Goal: Transaction & Acquisition: Download file/media

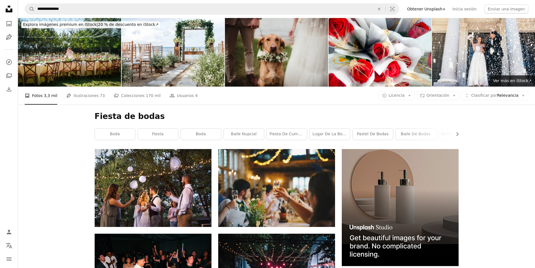
scroll to position [112, 0]
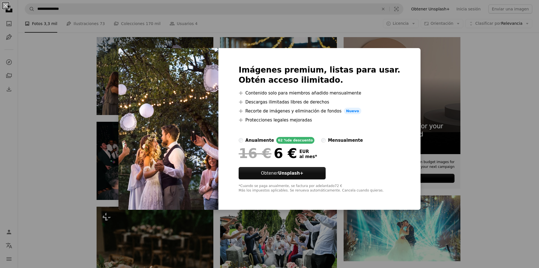
click at [491, 59] on div "An X shape Imágenes premium, listas para usar. Obtén acceso ilimitado. A plus s…" at bounding box center [269, 134] width 539 height 268
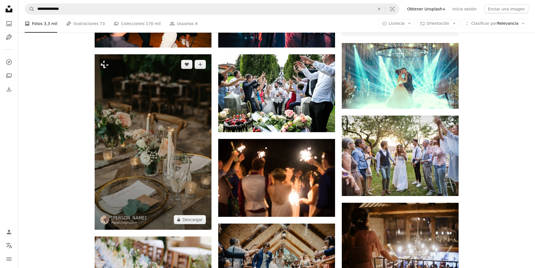
scroll to position [281, 0]
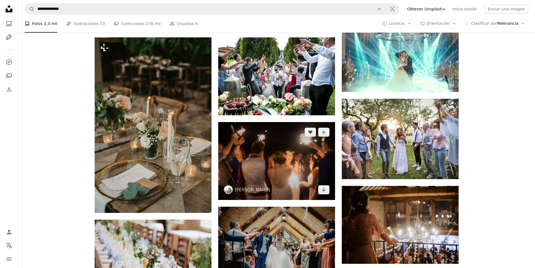
click at [275, 166] on img at bounding box center [276, 161] width 117 height 78
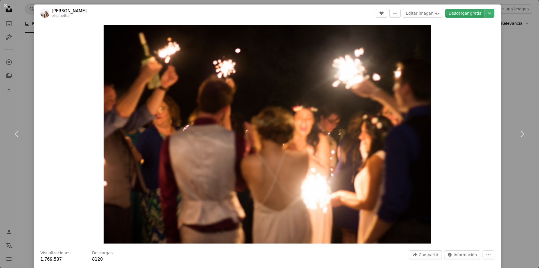
click at [466, 14] on link "Descargar gratis" at bounding box center [464, 13] width 39 height 9
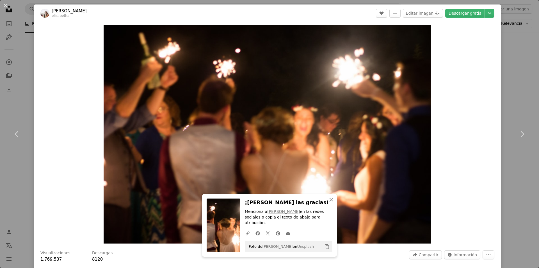
click at [472, 183] on div "Zoom in" at bounding box center [267, 134] width 467 height 224
click at [475, 117] on div "Zoom in" at bounding box center [267, 134] width 467 height 224
click at [20, 55] on div "An X shape Chevron left Chevron right [PERSON_NAME] A heart A plus sign Editar …" at bounding box center [269, 134] width 539 height 268
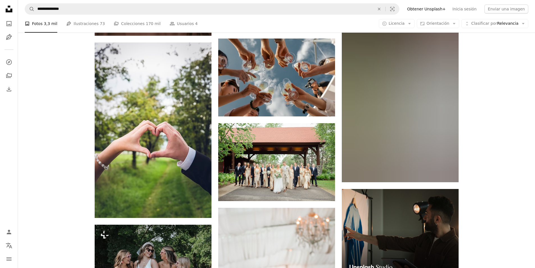
scroll to position [1656, 0]
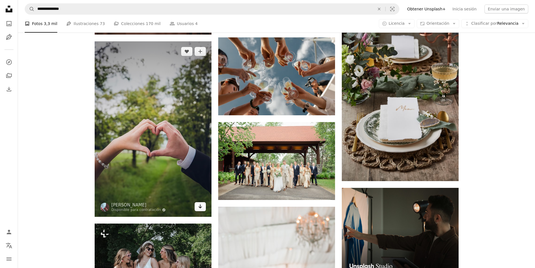
click at [205, 207] on link "Arrow pointing down" at bounding box center [200, 206] width 11 height 9
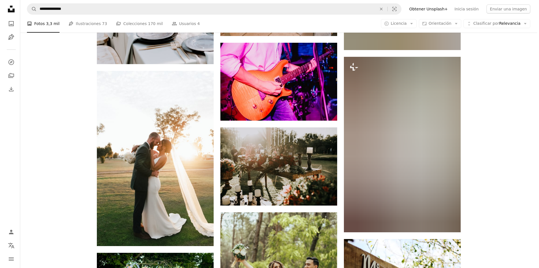
scroll to position [3340, 0]
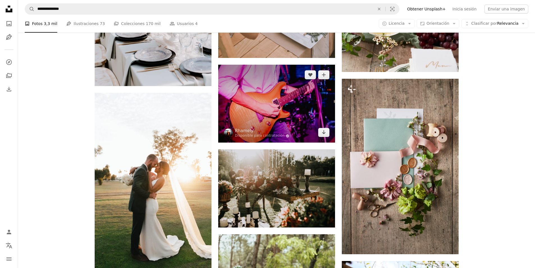
click at [290, 116] on img at bounding box center [276, 104] width 117 height 78
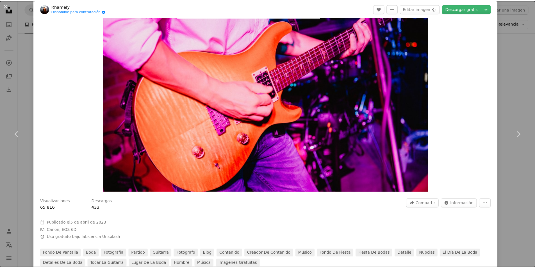
scroll to position [84, 0]
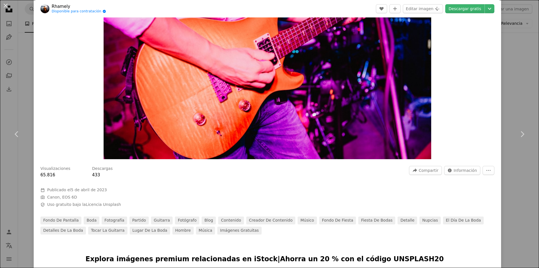
click at [509, 68] on div "An X shape Chevron left Chevron right Rhamely Disponible para contratación A ch…" at bounding box center [269, 134] width 539 height 268
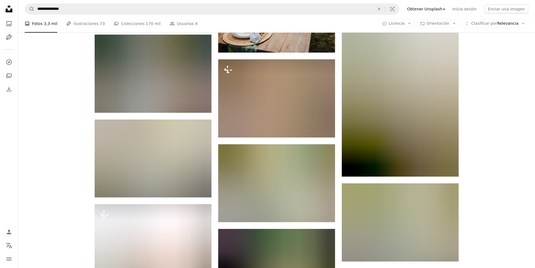
scroll to position [13137, 0]
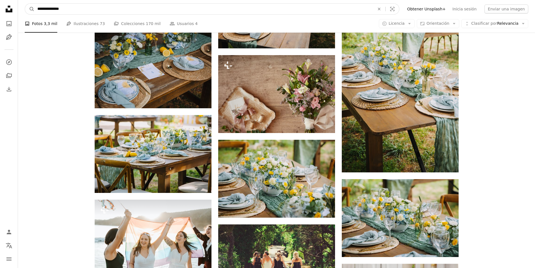
click at [62, 11] on input "**********" at bounding box center [204, 9] width 338 height 11
drag, startPoint x: 73, startPoint y: 8, endPoint x: 31, endPoint y: 4, distance: 42.2
click at [34, 7] on form "**********" at bounding box center [212, 8] width 374 height 11
type input "**********"
click button "A magnifying glass" at bounding box center [30, 9] width 10 height 11
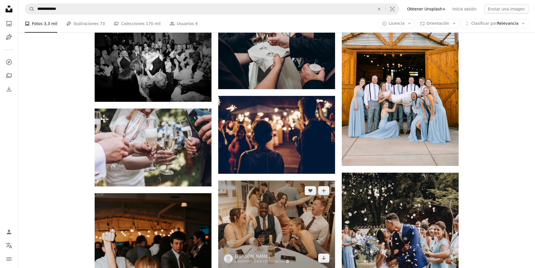
scroll to position [561, 0]
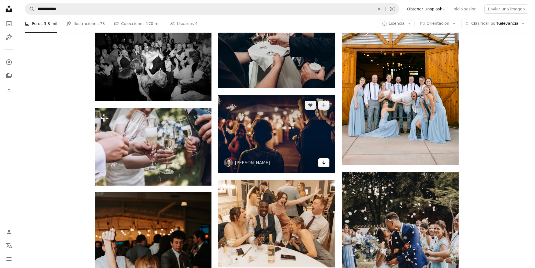
click at [322, 163] on icon "Arrow pointing down" at bounding box center [323, 162] width 4 height 7
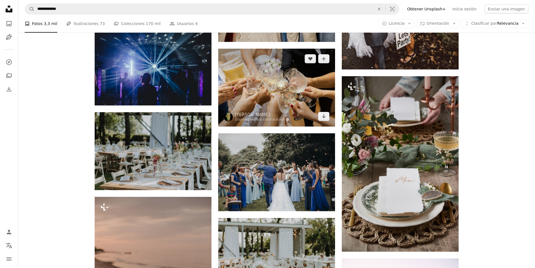
scroll to position [1347, 0]
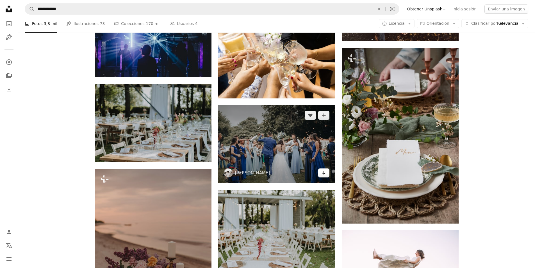
click at [325, 172] on icon "Descargar" at bounding box center [324, 172] width 4 height 4
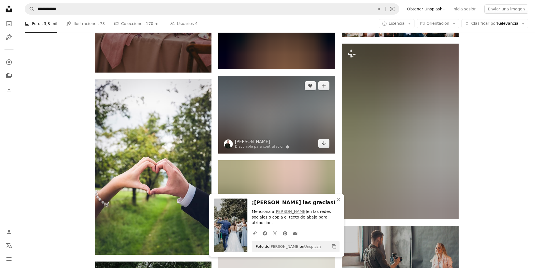
scroll to position [1628, 0]
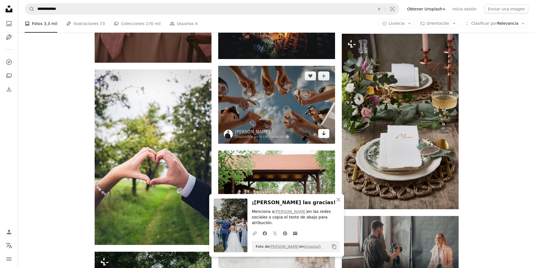
click at [324, 135] on icon "Arrow pointing down" at bounding box center [323, 133] width 4 height 7
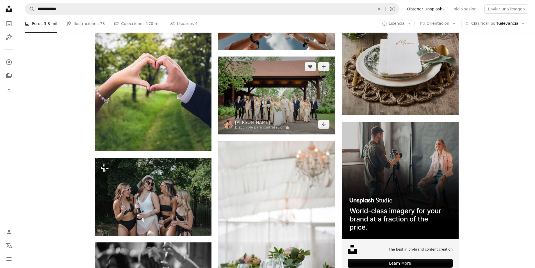
scroll to position [1712, 0]
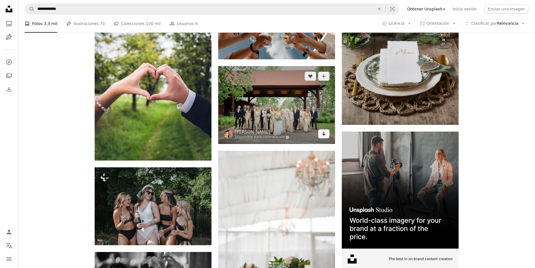
click at [322, 134] on icon "Arrow pointing down" at bounding box center [323, 133] width 4 height 7
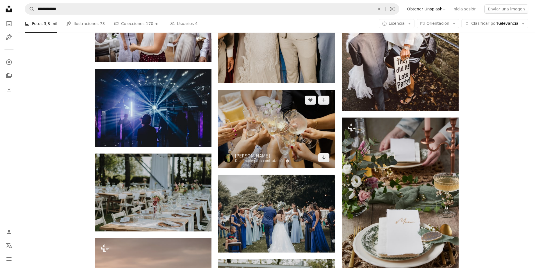
scroll to position [1291, 0]
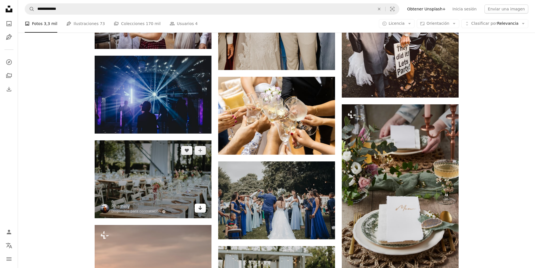
click at [201, 207] on icon "Arrow pointing down" at bounding box center [200, 207] width 4 height 7
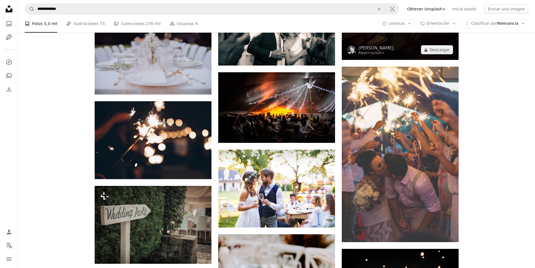
scroll to position [2302, 0]
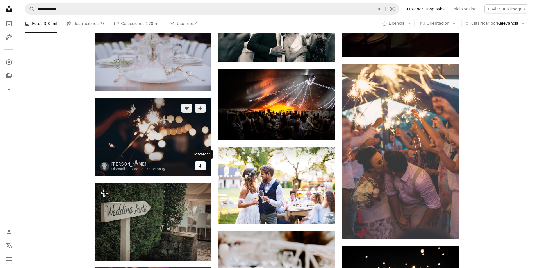
click at [200, 167] on icon "Arrow pointing down" at bounding box center [200, 165] width 4 height 7
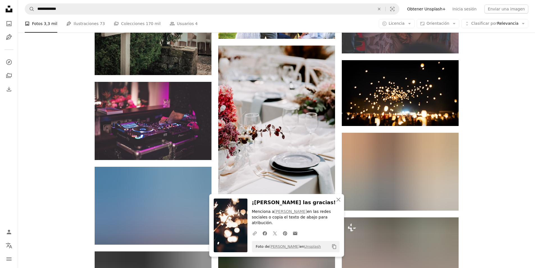
scroll to position [2498, 0]
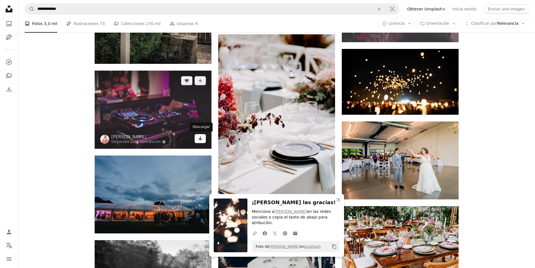
click at [198, 141] on icon "Arrow pointing down" at bounding box center [200, 138] width 4 height 7
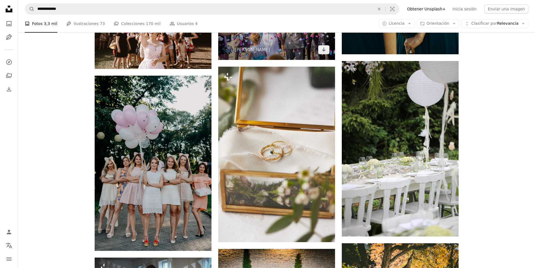
scroll to position [2947, 0]
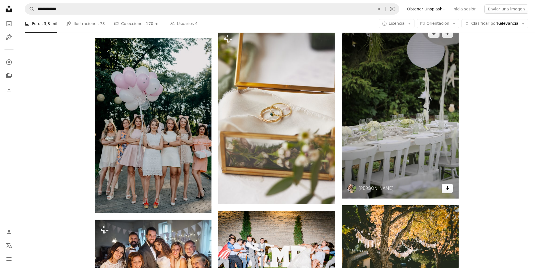
click at [447, 187] on icon "Descargar" at bounding box center [447, 188] width 4 height 4
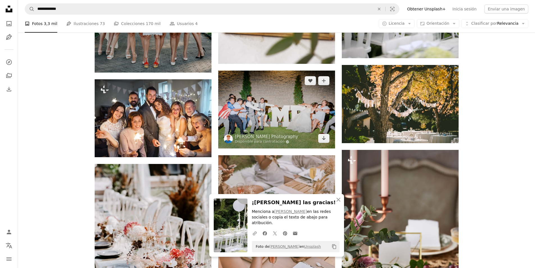
scroll to position [3088, 0]
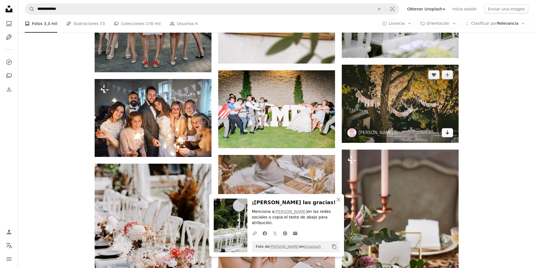
click at [447, 131] on icon "Descargar" at bounding box center [447, 132] width 4 height 4
